Goal: Task Accomplishment & Management: Manage account settings

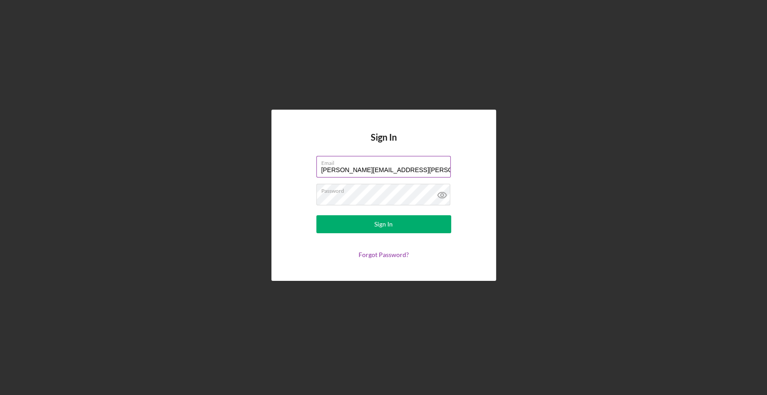
click at [410, 167] on input "kristin.wallace@mccinvest.org" at bounding box center [383, 167] width 134 height 22
type input "kristin.wallace@nectarinvests.org"
drag, startPoint x: 405, startPoint y: 218, endPoint x: 401, endPoint y: 212, distance: 7.2
click at [401, 213] on form "Email kristin.wallace@nectarinvests.org Password Sign In Forgot Password?" at bounding box center [384, 207] width 180 height 102
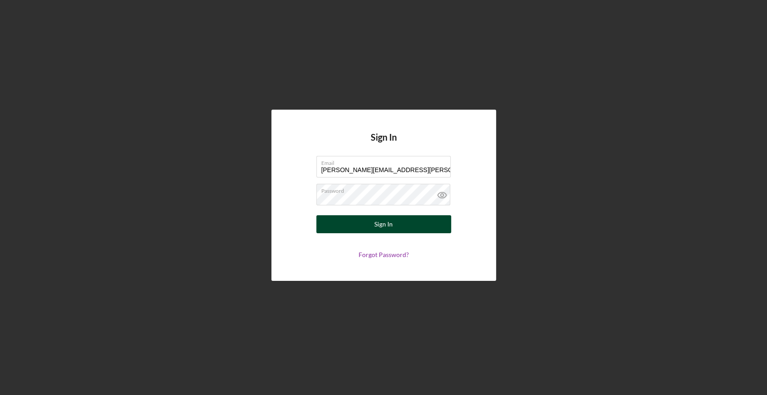
click at [395, 225] on button "Sign In" at bounding box center [383, 224] width 135 height 18
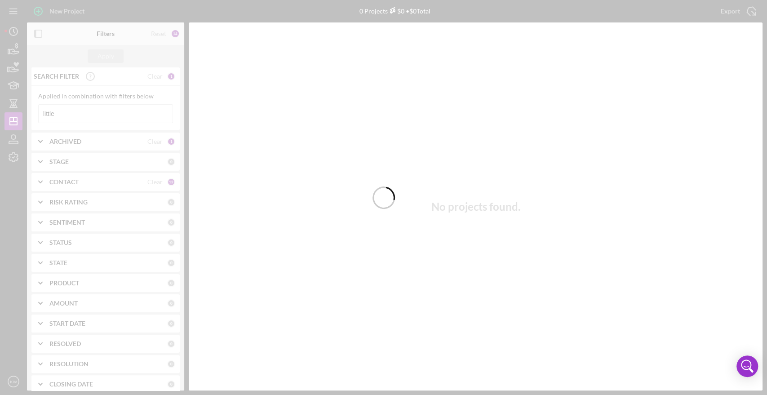
click at [76, 108] on div at bounding box center [383, 197] width 767 height 395
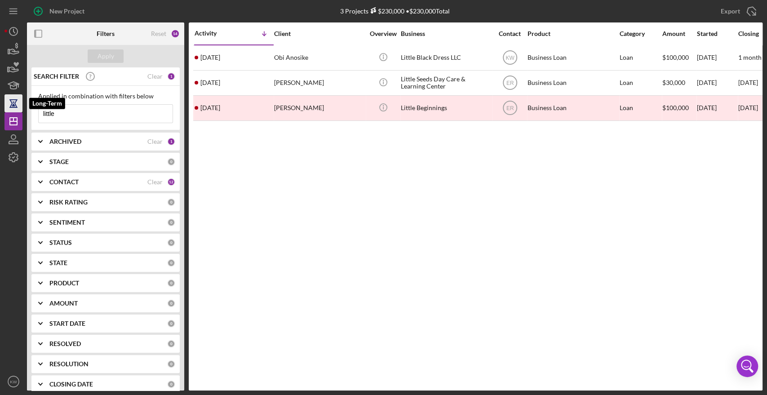
drag, startPoint x: 89, startPoint y: 111, endPoint x: 15, endPoint y: 111, distance: 74.2
click at [15, 111] on div "New Project 3 Projects $230,000 • $230,000 Total little Export Icon/Export Filt…" at bounding box center [383, 195] width 758 height 391
type input "d"
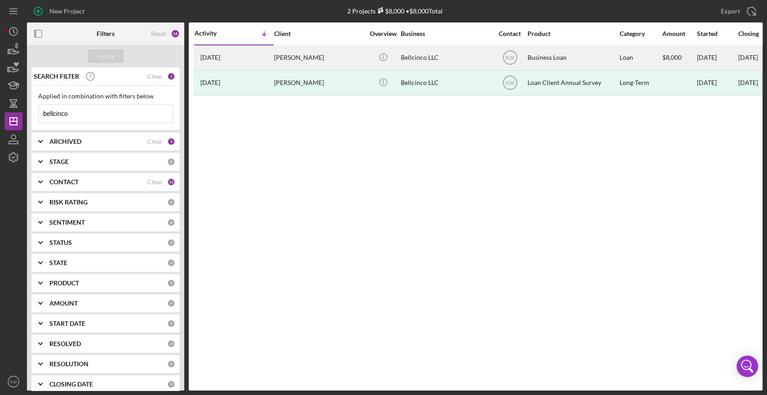
type input "bellcinco"
click at [412, 62] on div "Bellcinco LLC" at bounding box center [446, 58] width 90 height 24
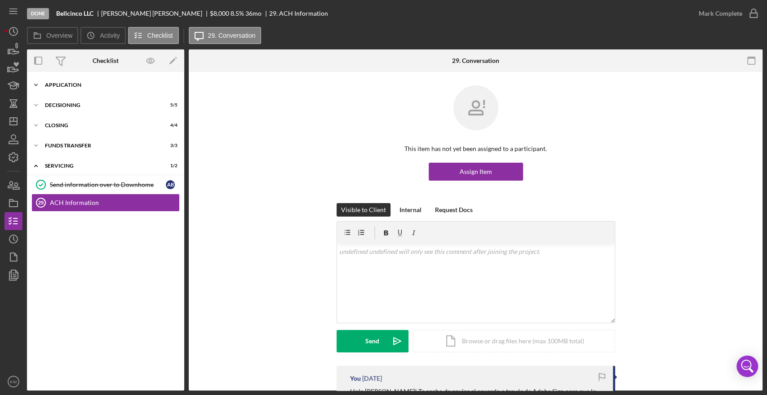
click at [67, 88] on div "Icon/Expander Application 34 / 35" at bounding box center [105, 85] width 157 height 18
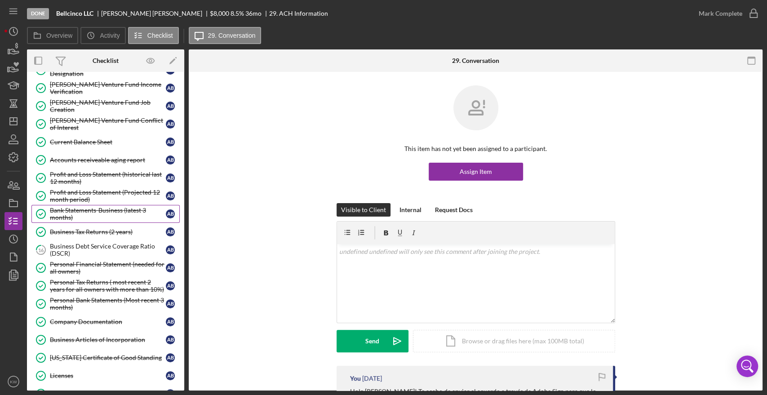
scroll to position [150, 0]
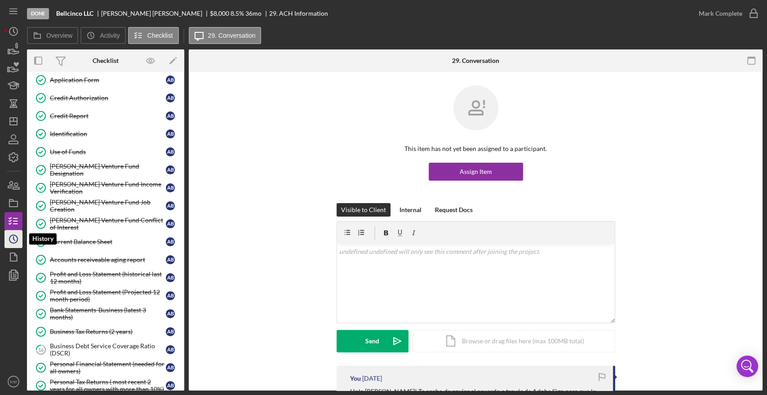
click at [12, 236] on icon "Icon/History" at bounding box center [13, 239] width 22 height 22
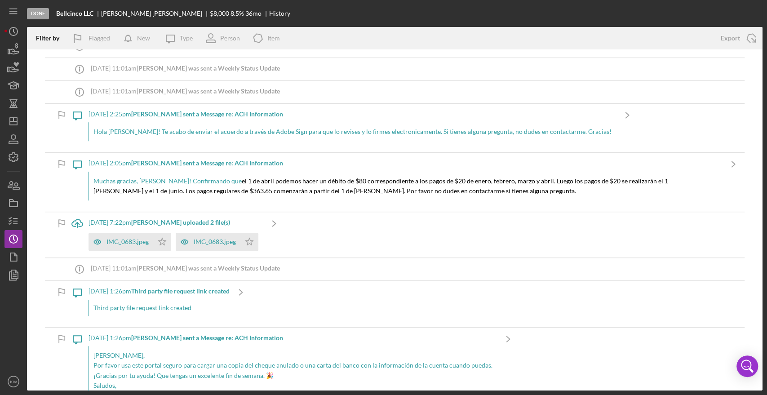
scroll to position [499, 0]
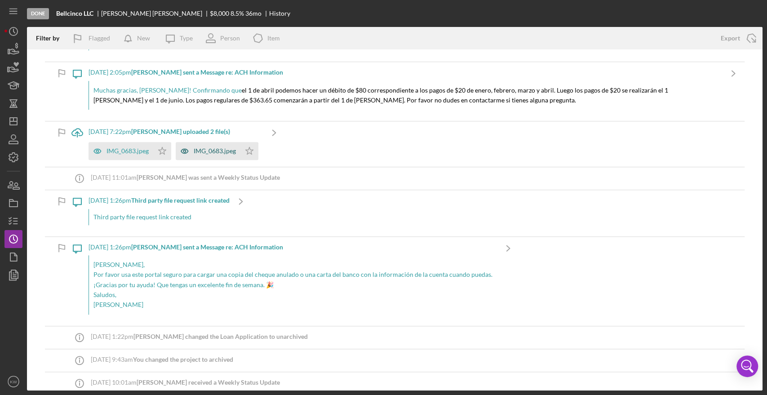
click at [224, 154] on div "IMG_0683.jpeg" at bounding box center [208, 151] width 65 height 18
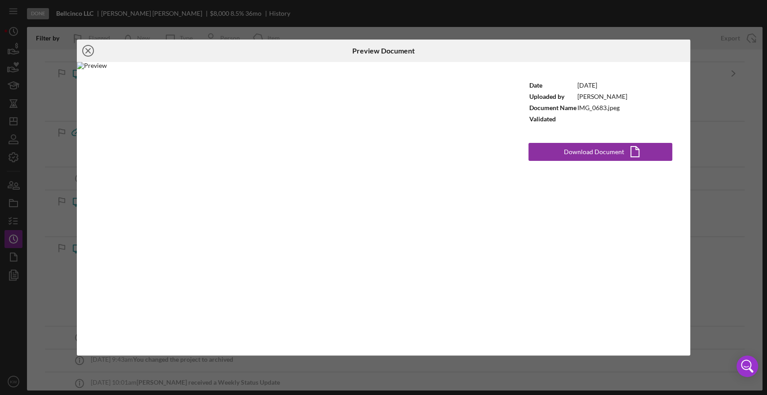
click at [90, 55] on icon "Icon/Close" at bounding box center [88, 51] width 22 height 22
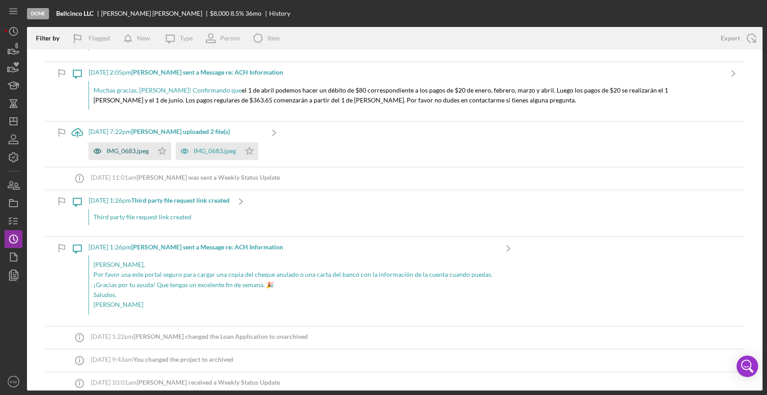
click at [129, 146] on div "IMG_0683.jpeg" at bounding box center [121, 151] width 65 height 18
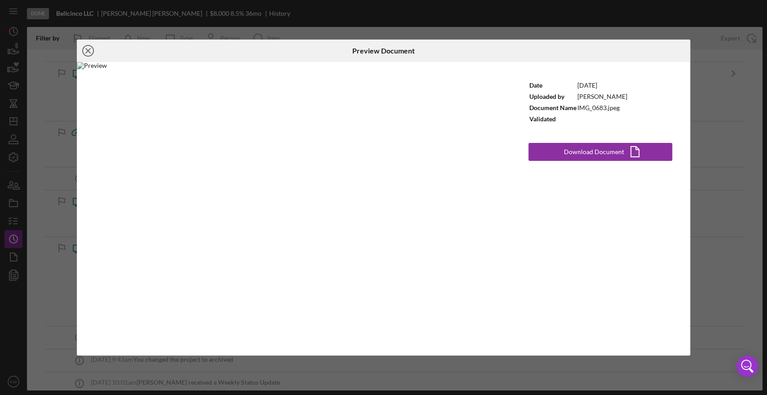
click at [85, 51] on icon "Icon/Close" at bounding box center [88, 51] width 22 height 22
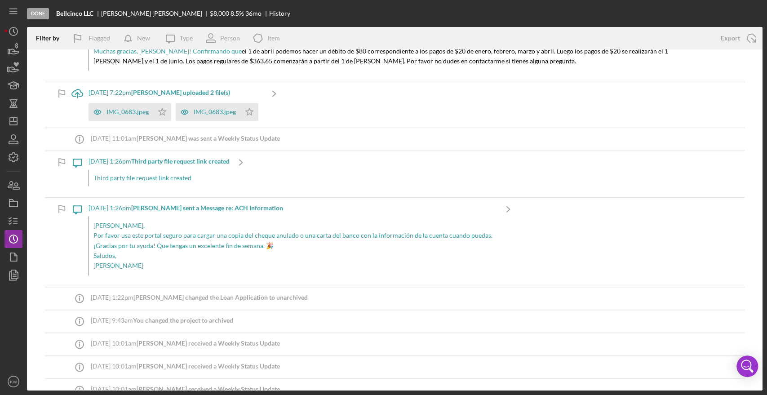
scroll to position [599, 0]
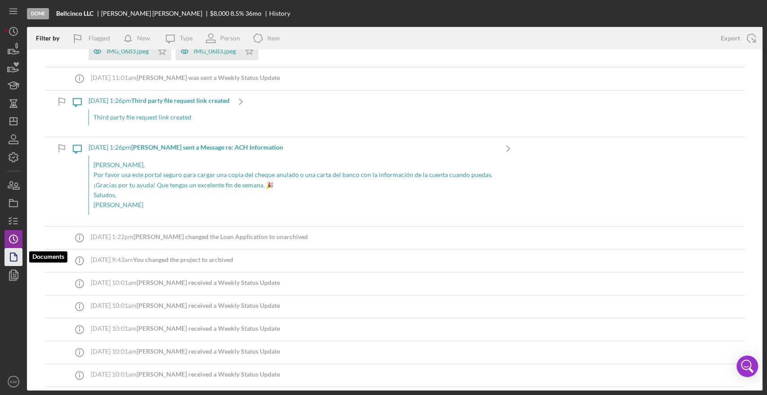
click at [15, 252] on icon "button" at bounding box center [13, 257] width 22 height 22
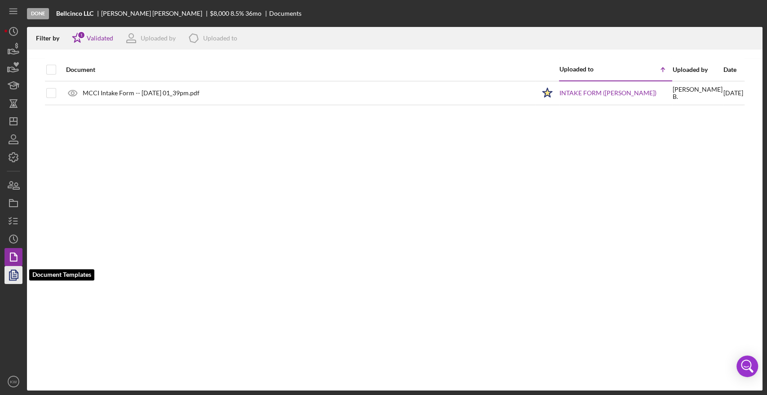
click at [10, 273] on icon "button" at bounding box center [13, 275] width 22 height 22
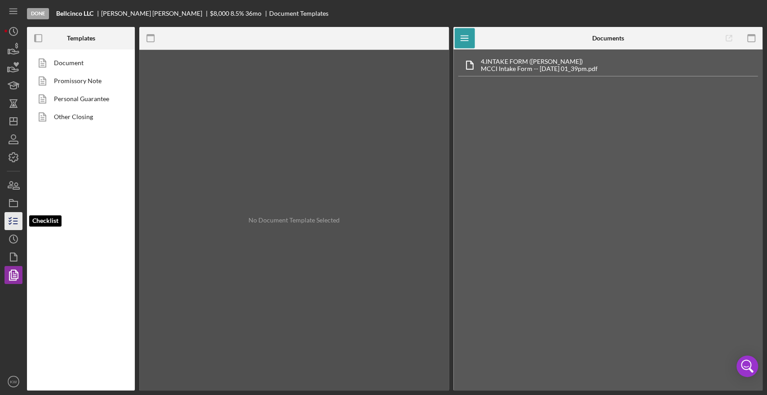
click at [15, 218] on line "button" at bounding box center [15, 218] width 4 height 0
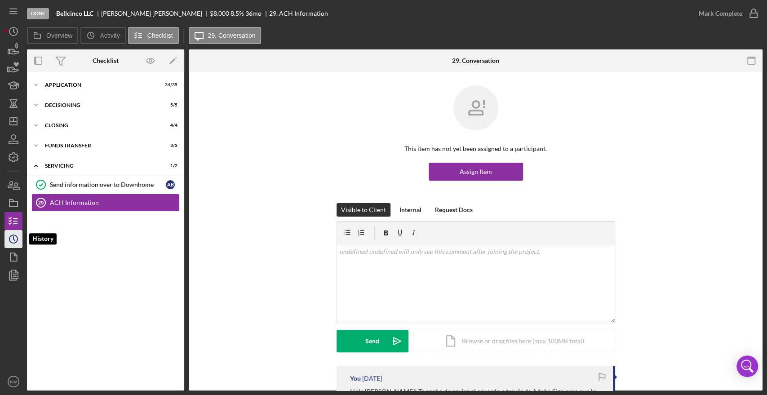
click at [12, 239] on icon "Icon/History" at bounding box center [13, 239] width 22 height 22
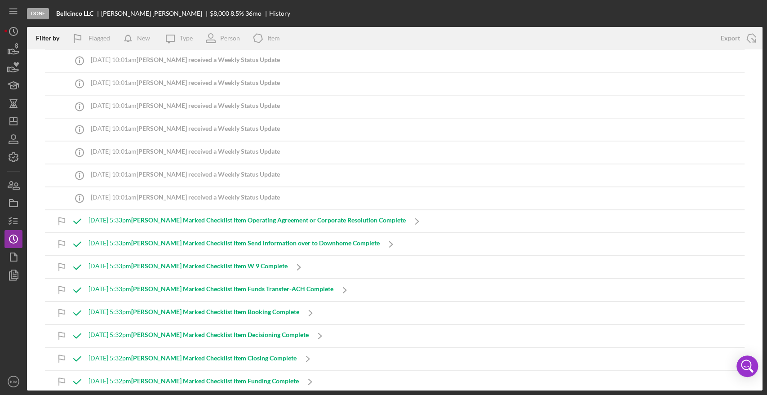
scroll to position [849, 0]
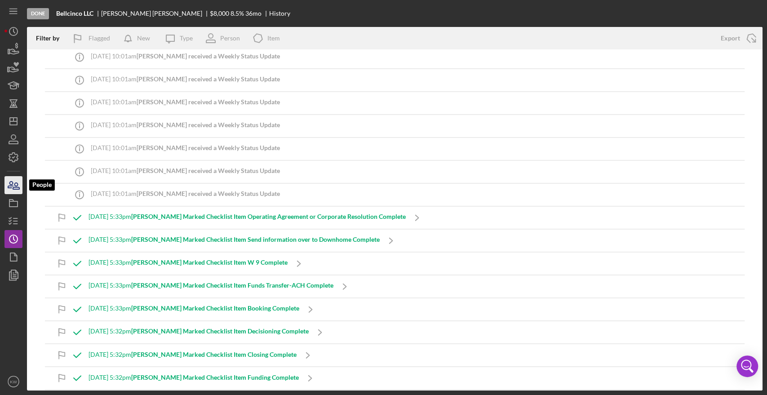
click at [11, 186] on icon "button" at bounding box center [10, 185] width 5 height 6
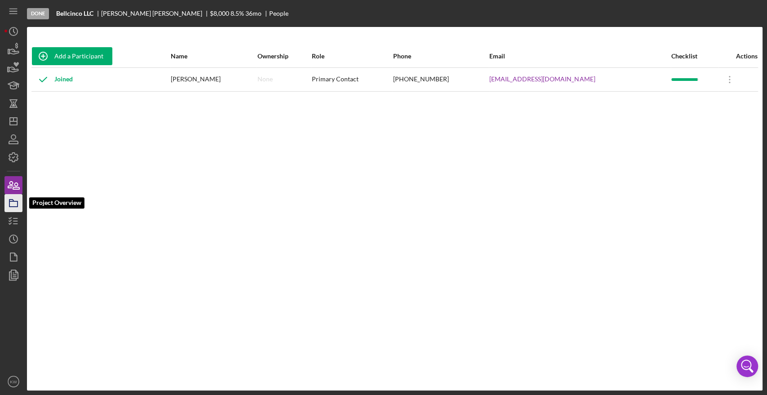
click at [13, 207] on rect "button" at bounding box center [13, 203] width 8 height 5
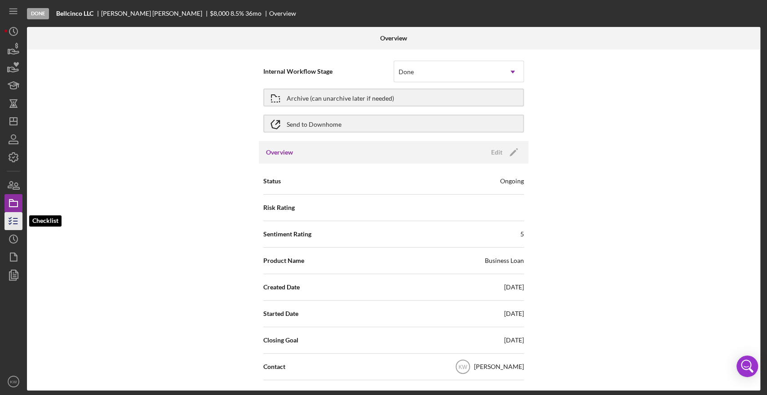
click at [15, 224] on line "button" at bounding box center [15, 224] width 4 height 0
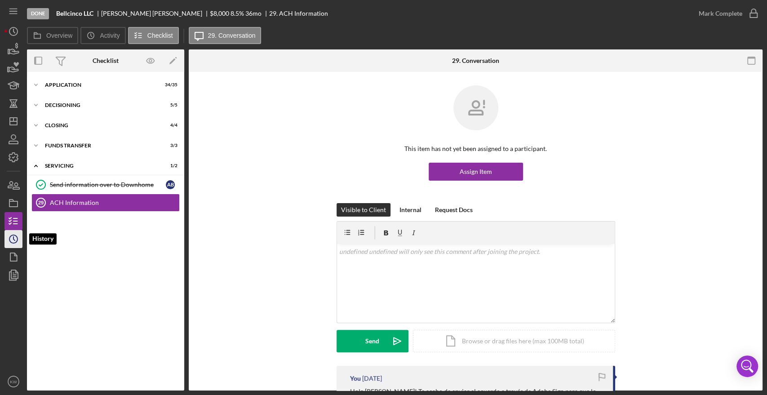
click at [15, 239] on icon "Icon/History" at bounding box center [13, 239] width 22 height 22
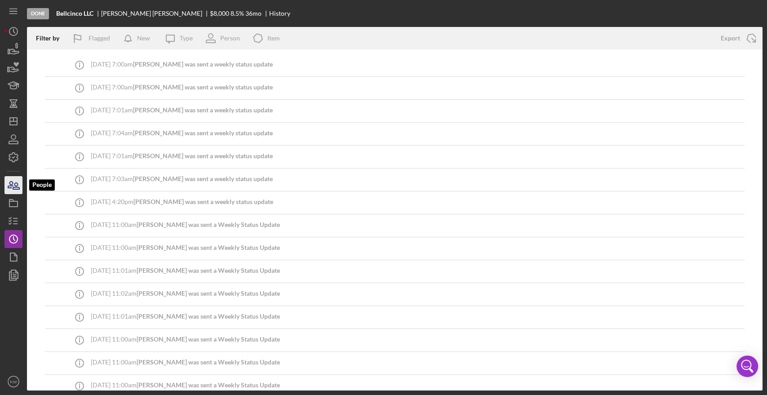
click at [11, 183] on icon "button" at bounding box center [13, 185] width 22 height 22
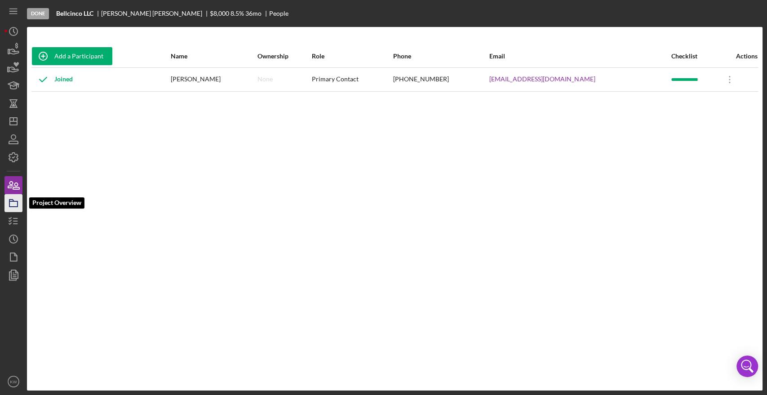
click at [11, 200] on polygon "button" at bounding box center [11, 201] width 4 height 2
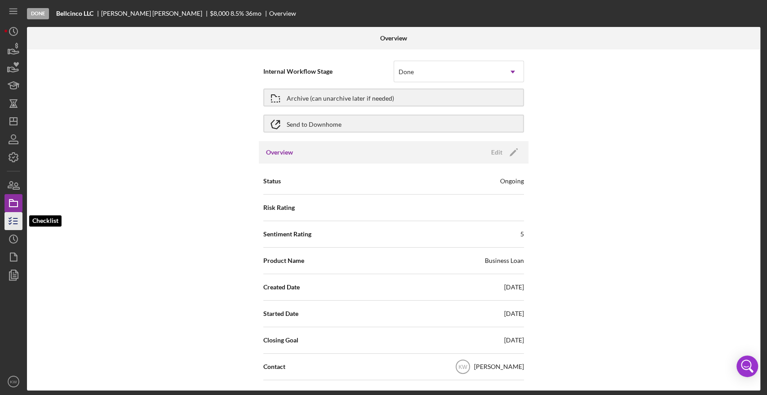
click at [16, 221] on line "button" at bounding box center [15, 221] width 4 height 0
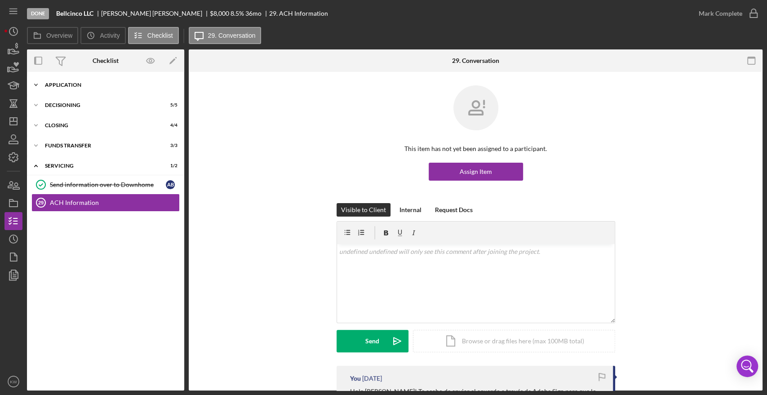
click at [69, 80] on div "Icon/Expander Application 34 / 35" at bounding box center [105, 85] width 157 height 18
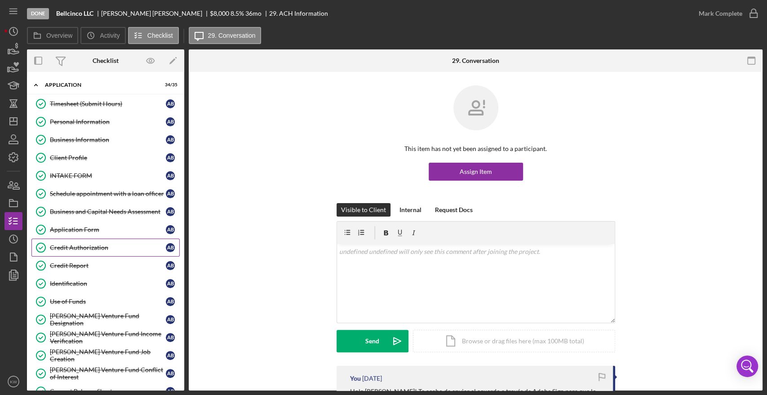
click at [84, 245] on div "Credit Authorization" at bounding box center [108, 247] width 116 height 7
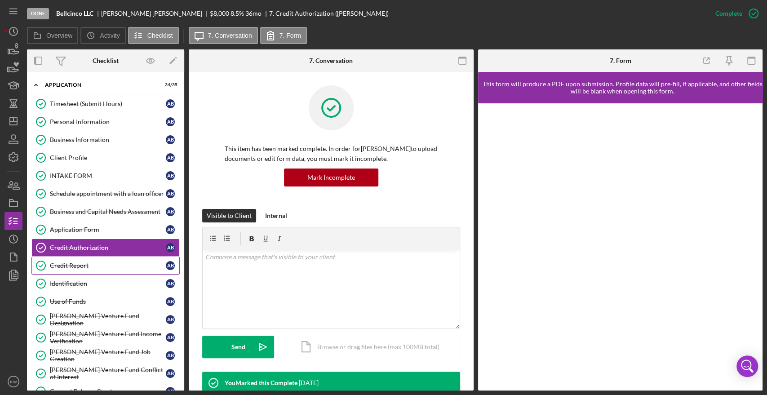
click at [81, 264] on div "Credit Report" at bounding box center [108, 265] width 116 height 7
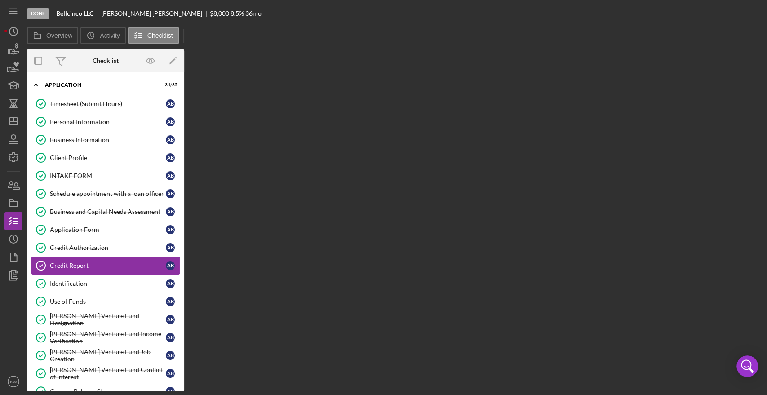
click at [81, 264] on div "Credit Report" at bounding box center [108, 265] width 116 height 7
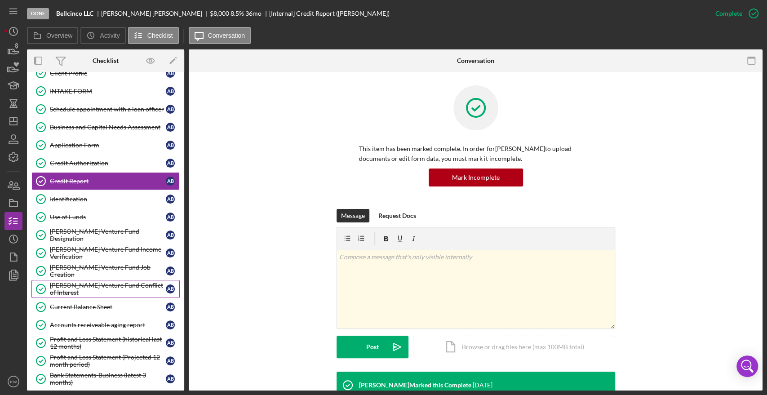
scroll to position [100, 0]
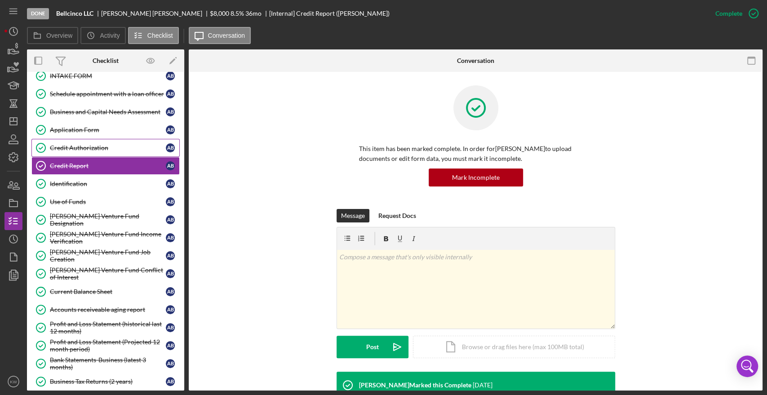
click at [89, 145] on div "Credit Authorization" at bounding box center [108, 147] width 116 height 7
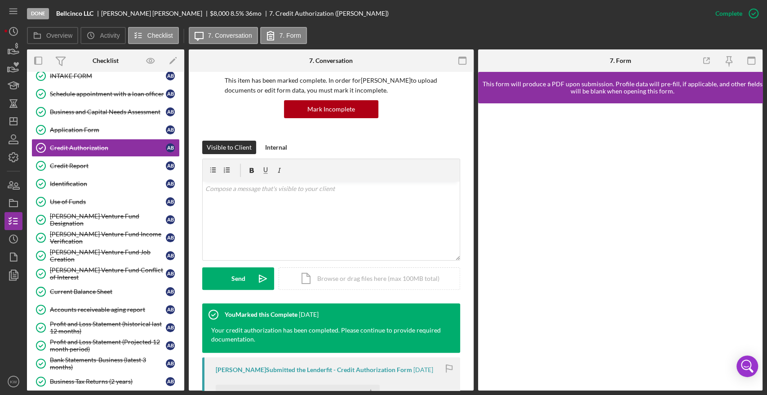
scroll to position [268, 0]
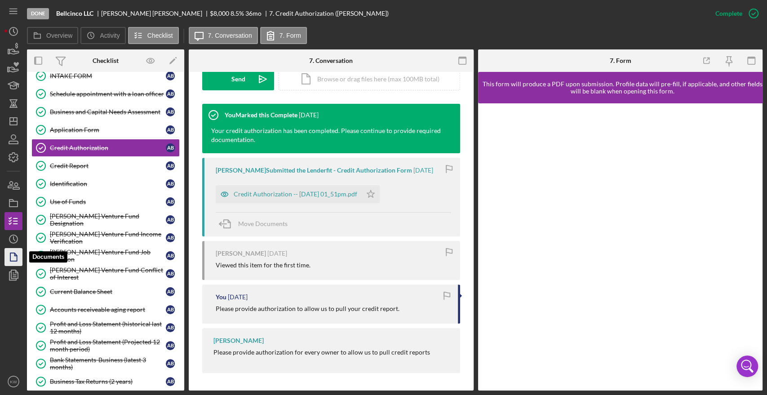
click at [12, 256] on icon "button" at bounding box center [13, 257] width 22 height 22
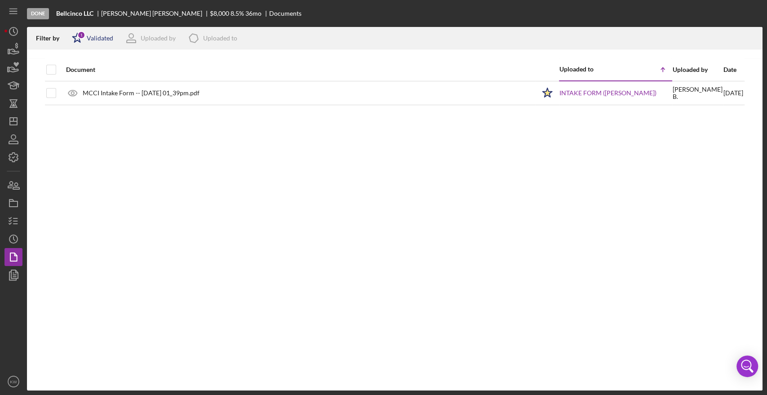
click at [101, 39] on div "Validated" at bounding box center [100, 38] width 27 height 7
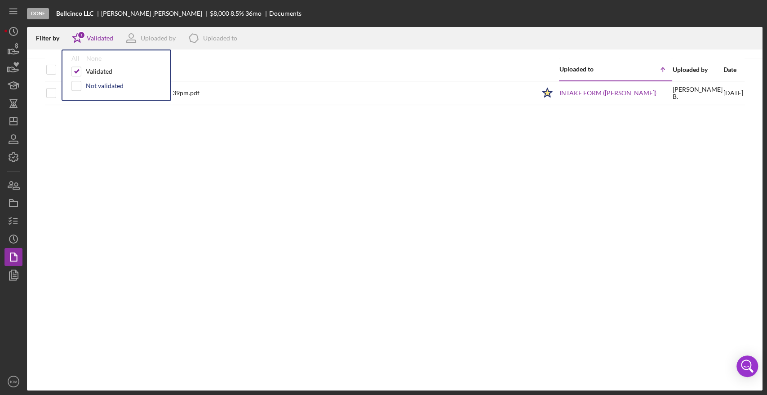
click at [92, 87] on div "Not validated" at bounding box center [105, 85] width 38 height 7
checkbox input "true"
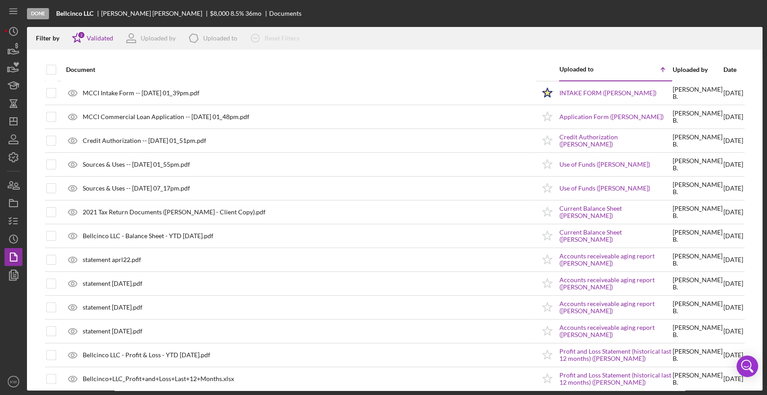
click at [724, 69] on div "Date" at bounding box center [734, 69] width 20 height 7
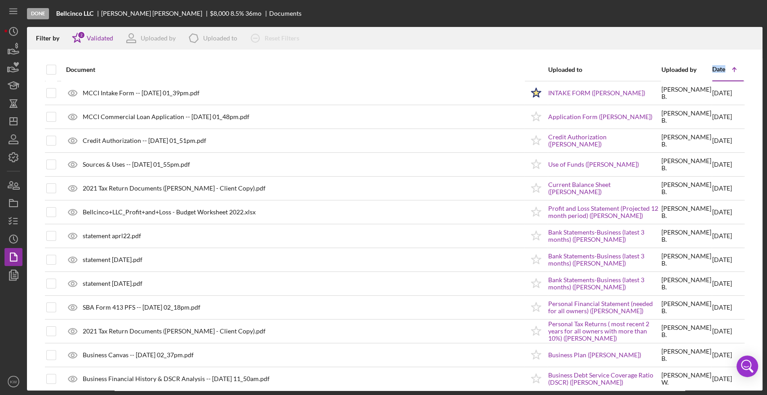
click at [713, 69] on div "Date" at bounding box center [719, 69] width 13 height 7
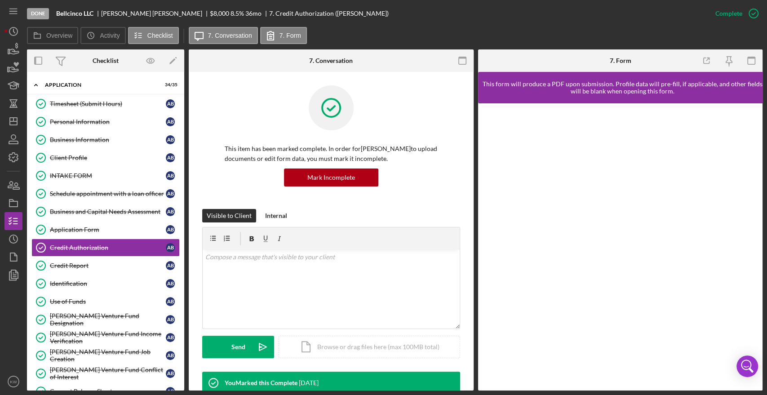
scroll to position [15, 0]
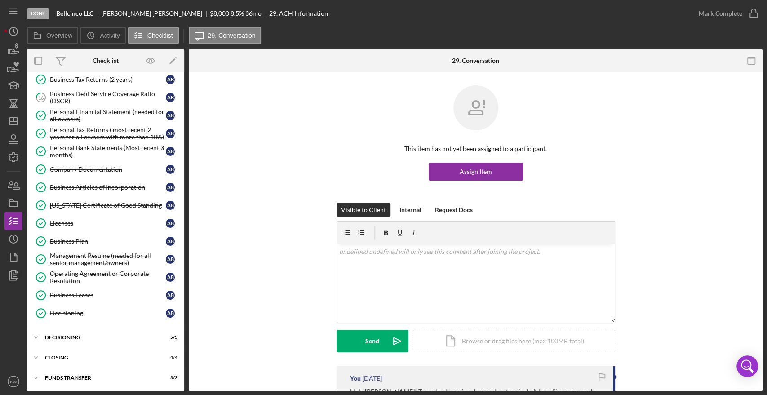
scroll to position [446, 0]
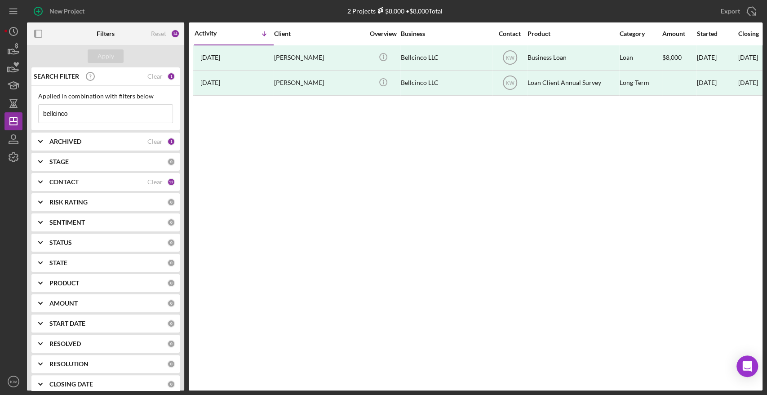
click at [116, 146] on div "ARCHIVED Clear 1" at bounding box center [112, 142] width 126 height 18
click at [65, 194] on label "Archived" at bounding box center [113, 192] width 120 height 9
click at [48, 194] on input "Archived" at bounding box center [43, 192] width 9 height 9
checkbox input "true"
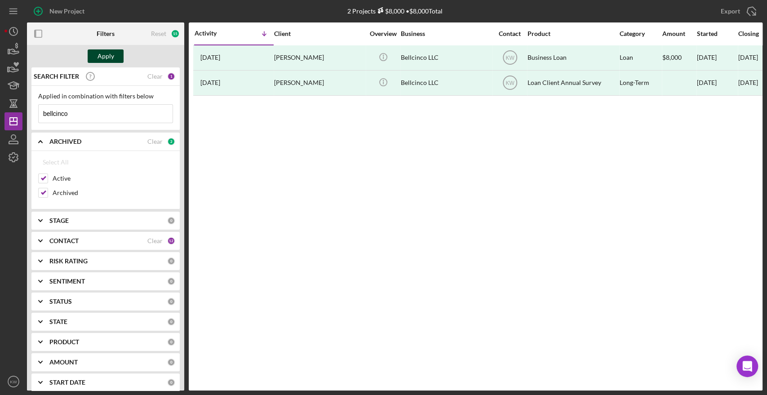
click at [107, 58] on div "Apply" at bounding box center [106, 55] width 17 height 13
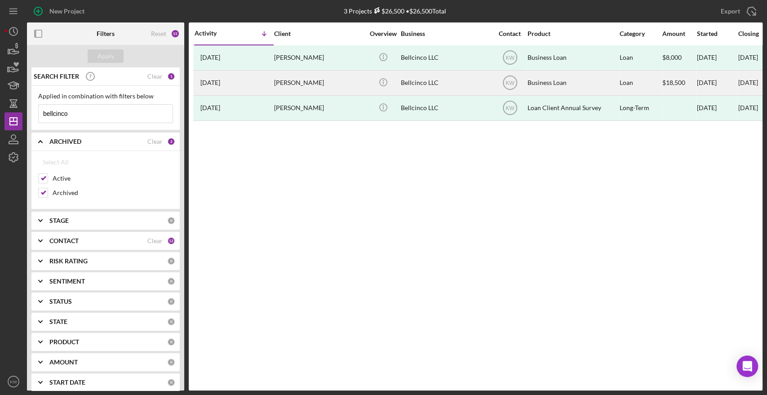
click at [457, 81] on div "Bellcinco LLC" at bounding box center [446, 83] width 90 height 24
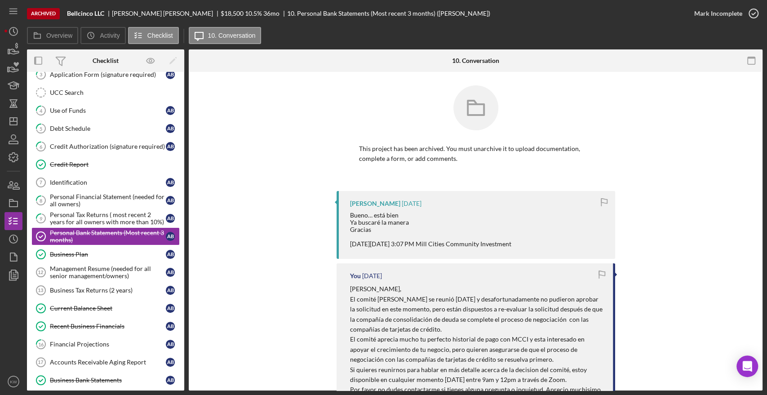
scroll to position [53, 0]
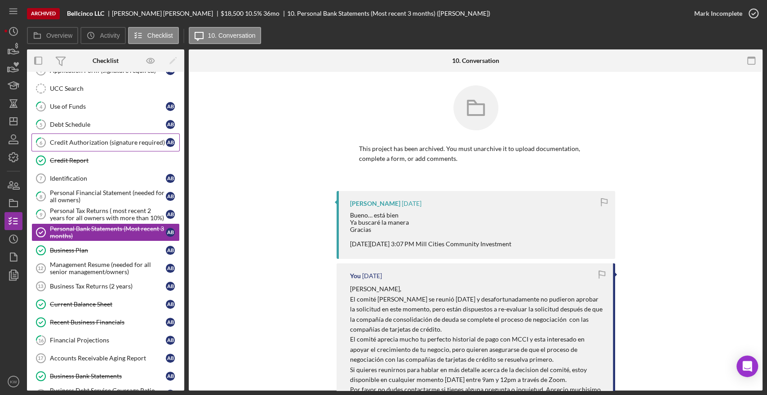
click at [88, 141] on div "Credit Authorization (signature required)" at bounding box center [108, 142] width 116 height 7
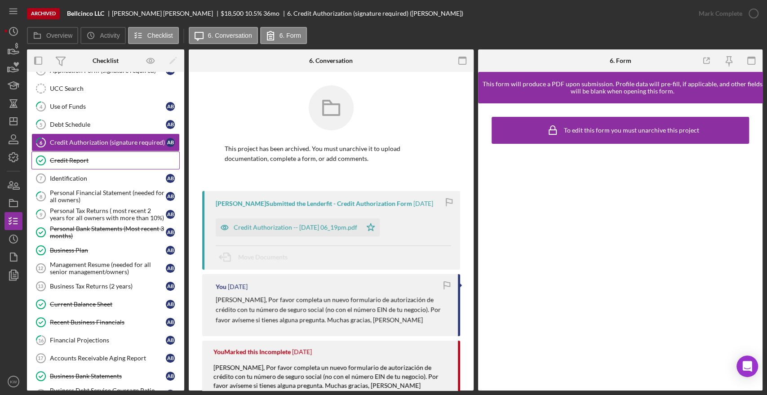
click at [81, 158] on div "Credit Report" at bounding box center [114, 160] width 129 height 7
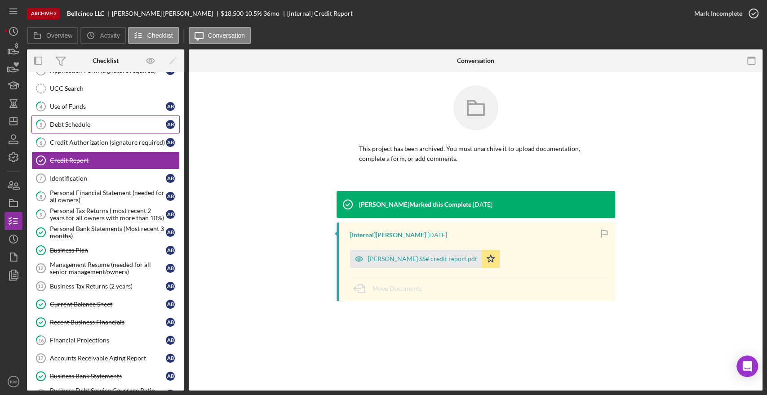
click at [85, 126] on div "Debt Schedule" at bounding box center [108, 124] width 116 height 7
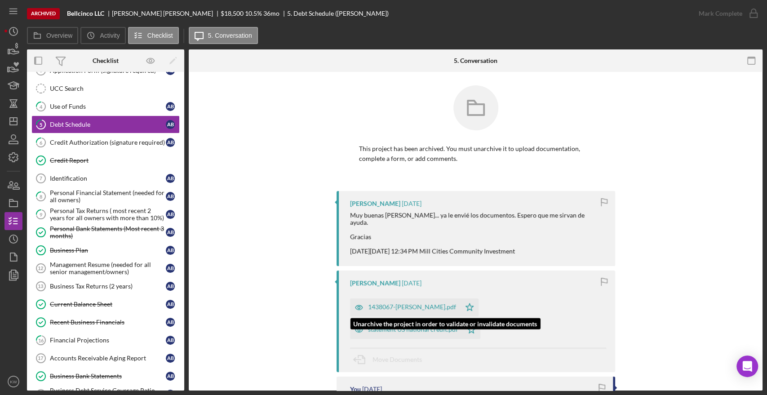
click at [432, 307] on div "1438067-ALEX BELLIARD.pdf" at bounding box center [412, 306] width 88 height 7
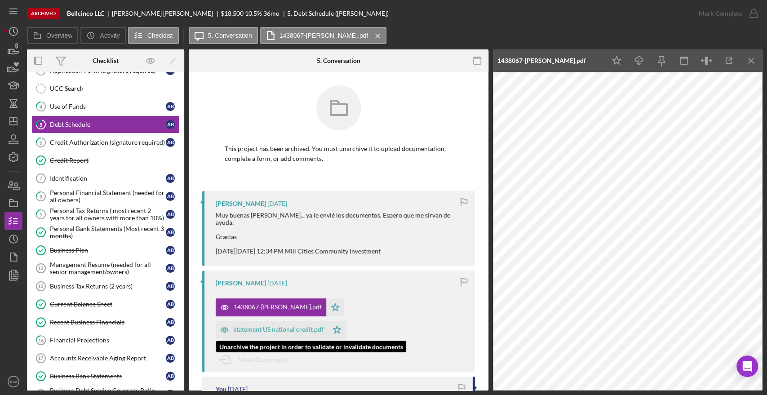
click at [292, 329] on div "statement US national credit.pdf" at bounding box center [279, 329] width 90 height 7
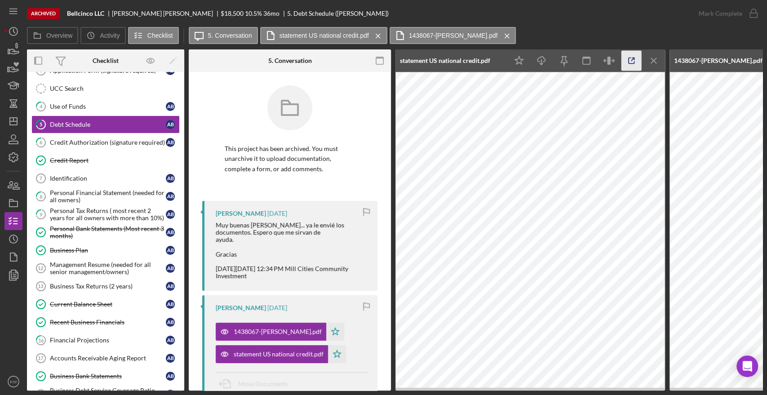
click at [628, 59] on icon "button" at bounding box center [632, 61] width 20 height 20
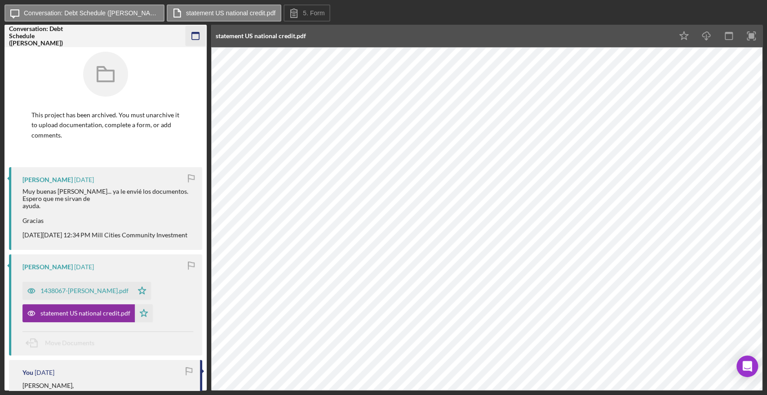
click at [195, 28] on icon "button" at bounding box center [196, 36] width 20 height 20
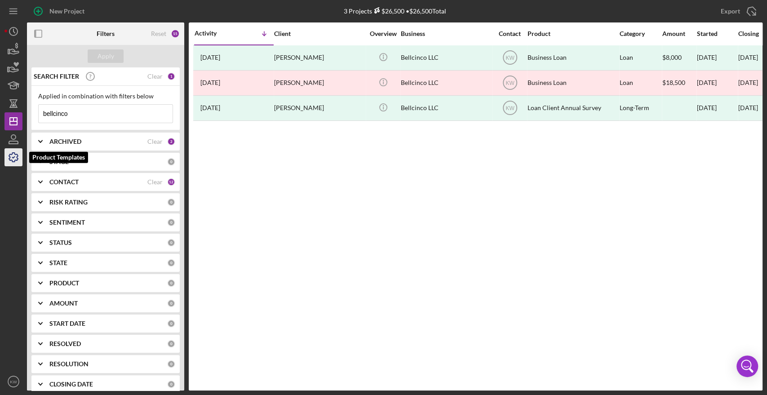
click at [13, 154] on icon "button" at bounding box center [13, 157] width 22 height 22
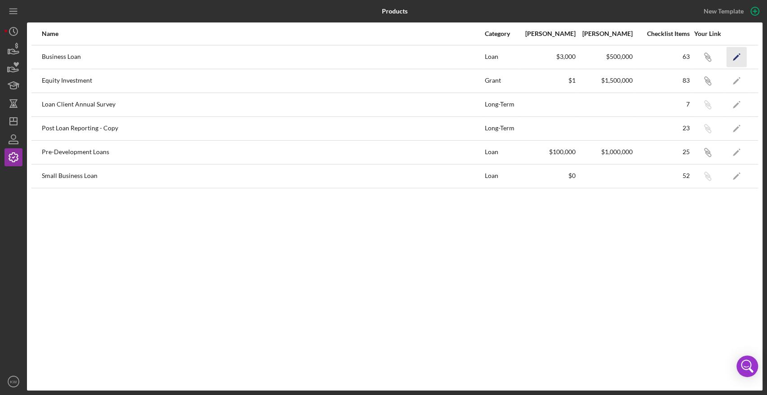
click at [737, 60] on icon "Icon/Edit" at bounding box center [737, 57] width 20 height 20
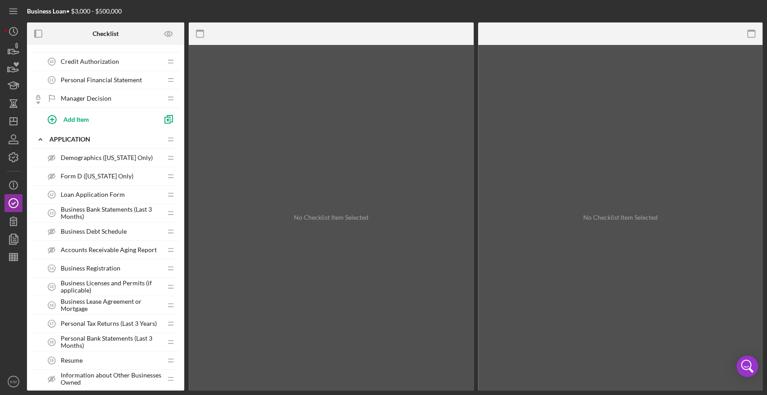
scroll to position [250, 0]
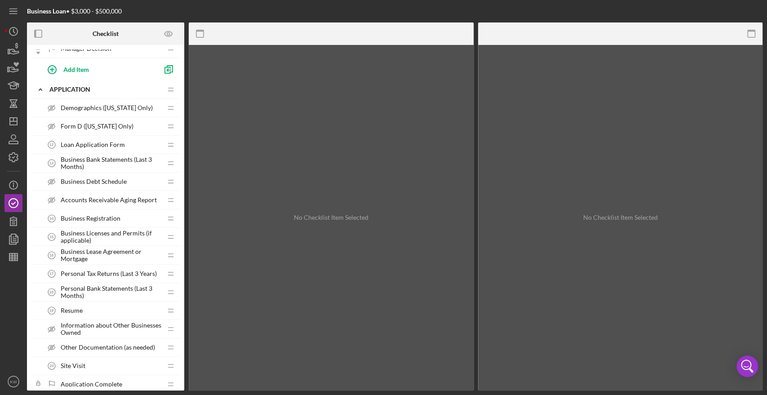
click at [108, 233] on span "Business Licenses and Permits (if applicable)" at bounding box center [111, 237] width 101 height 14
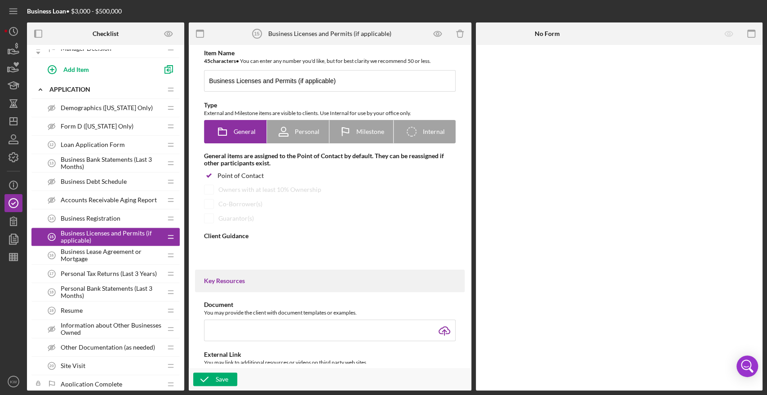
type textarea "<div>Provide all copies of licenses and permits required to operate your busine…"
type textarea "<div>We have received your information. Thank you.</div>"
click at [107, 216] on span "Business Registration" at bounding box center [91, 218] width 60 height 7
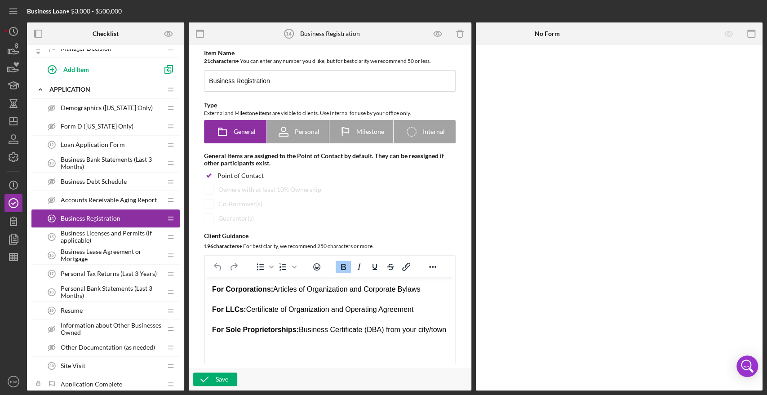
drag, startPoint x: 213, startPoint y: 290, endPoint x: 450, endPoint y: 343, distance: 242.4
click at [450, 342] on html "For Corporations: Articles of Organization and Corporate Bylaws For LLCs: Certi…" at bounding box center [330, 309] width 250 height 65
copy body "For Corporations: Articles of Organization and Corporate Bylaws For LLCs: Certi…"
click at [4, 31] on icon "Icon/History" at bounding box center [13, 31] width 22 height 22
